Goal: Task Accomplishment & Management: Use online tool/utility

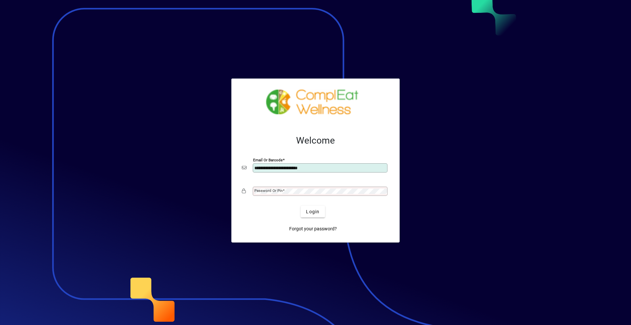
type input "**********"
click at [300, 206] on button "Login" at bounding box center [312, 212] width 24 height 12
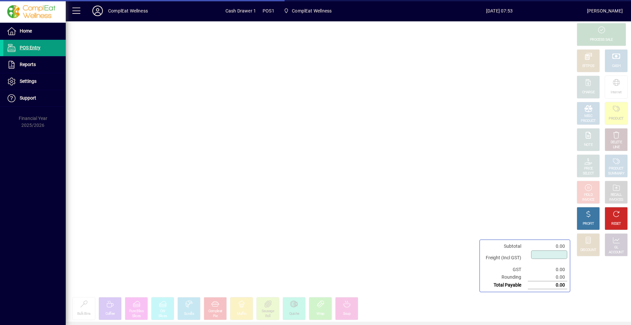
type input "****"
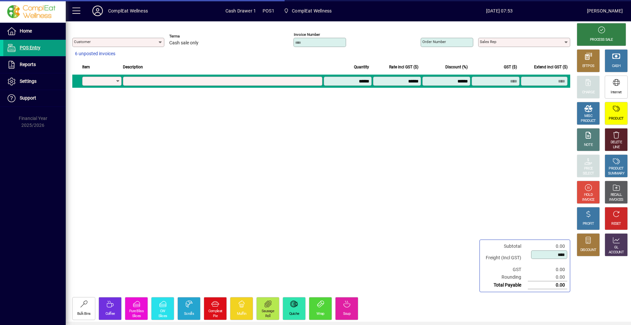
type input "**********"
